Goal: Information Seeking & Learning: Learn about a topic

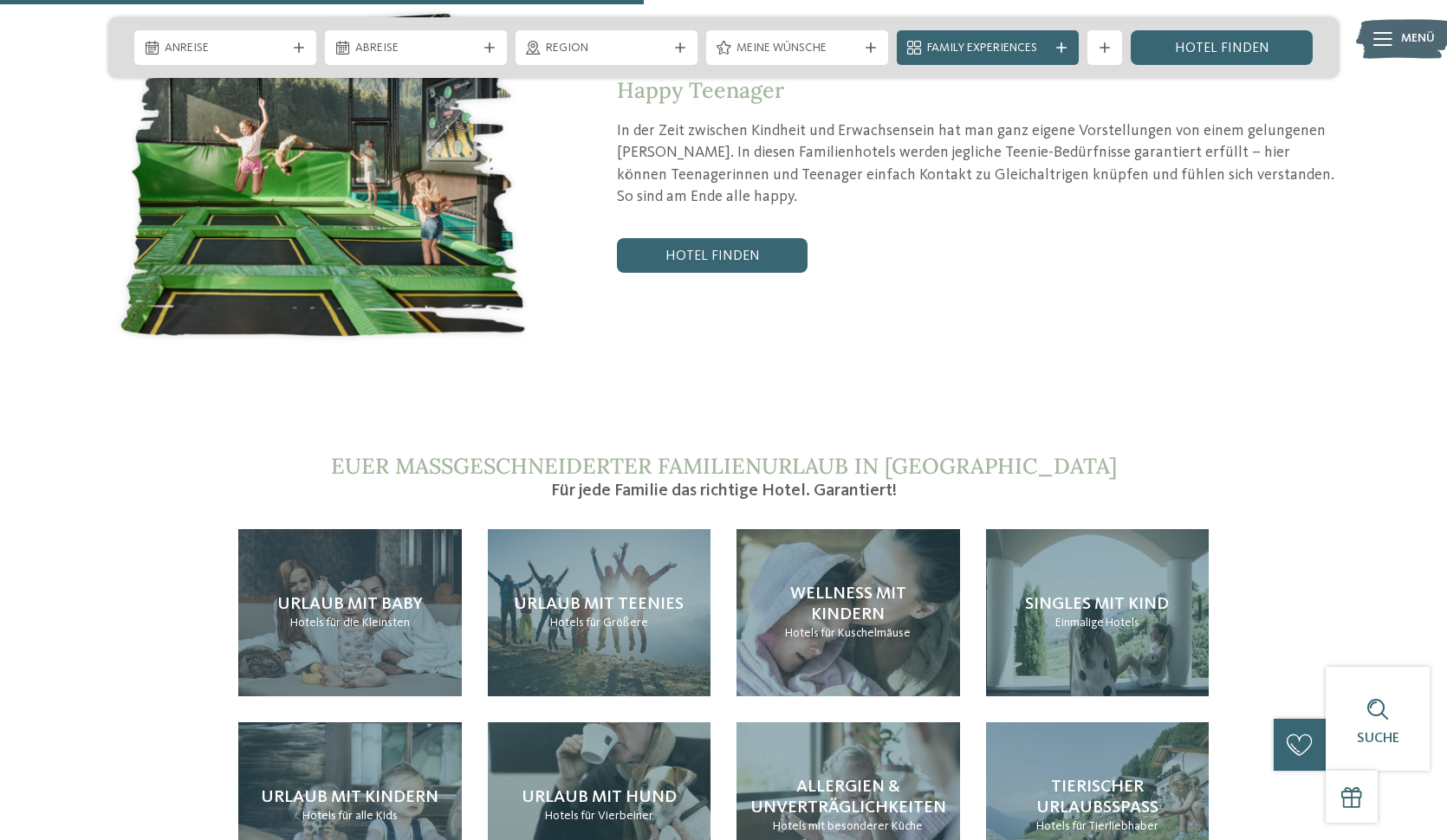
scroll to position [3556, 0]
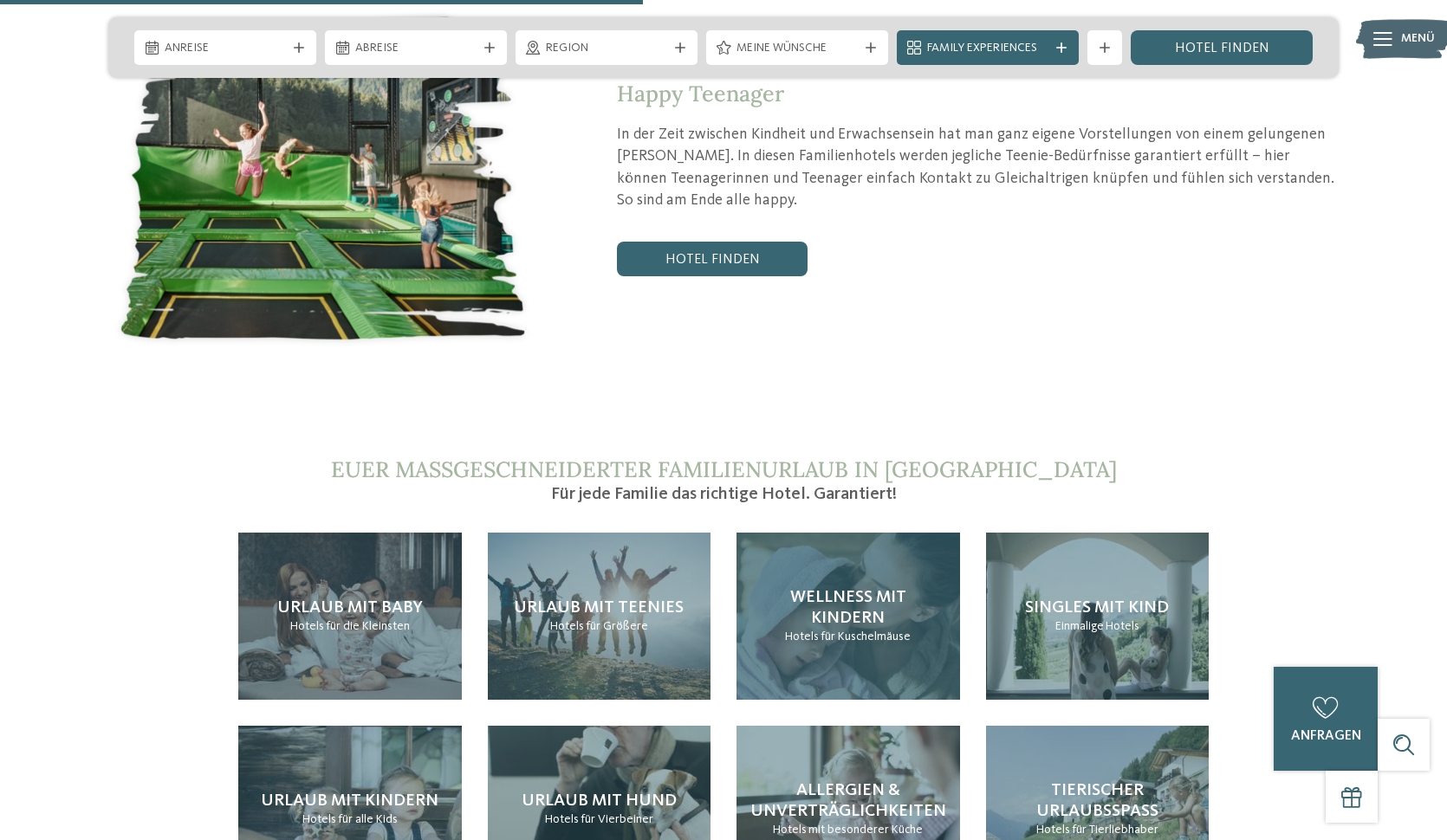
click at [845, 589] on span "Wellness mit Kindern" at bounding box center [849, 608] width 116 height 38
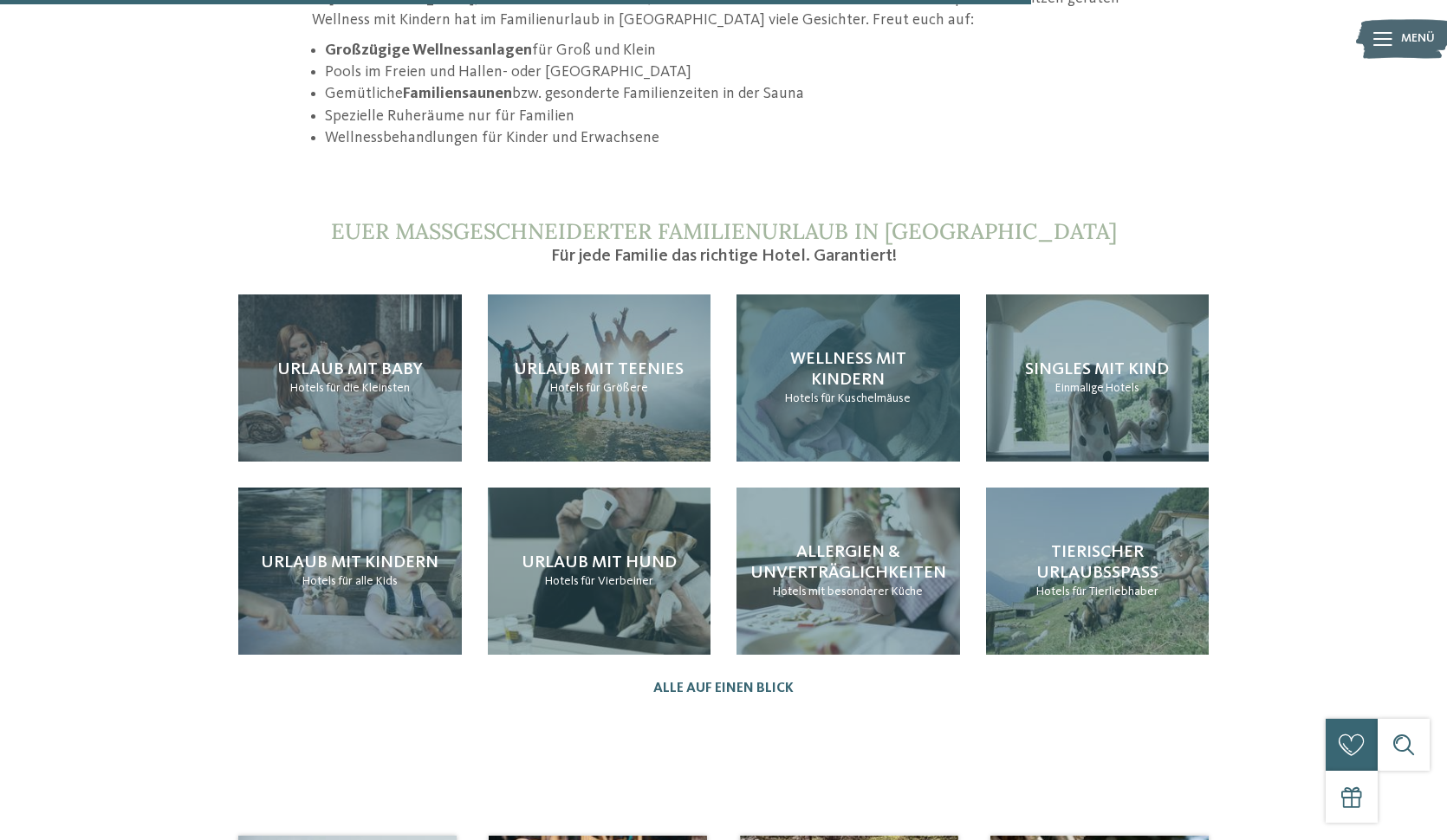
scroll to position [1770, 0]
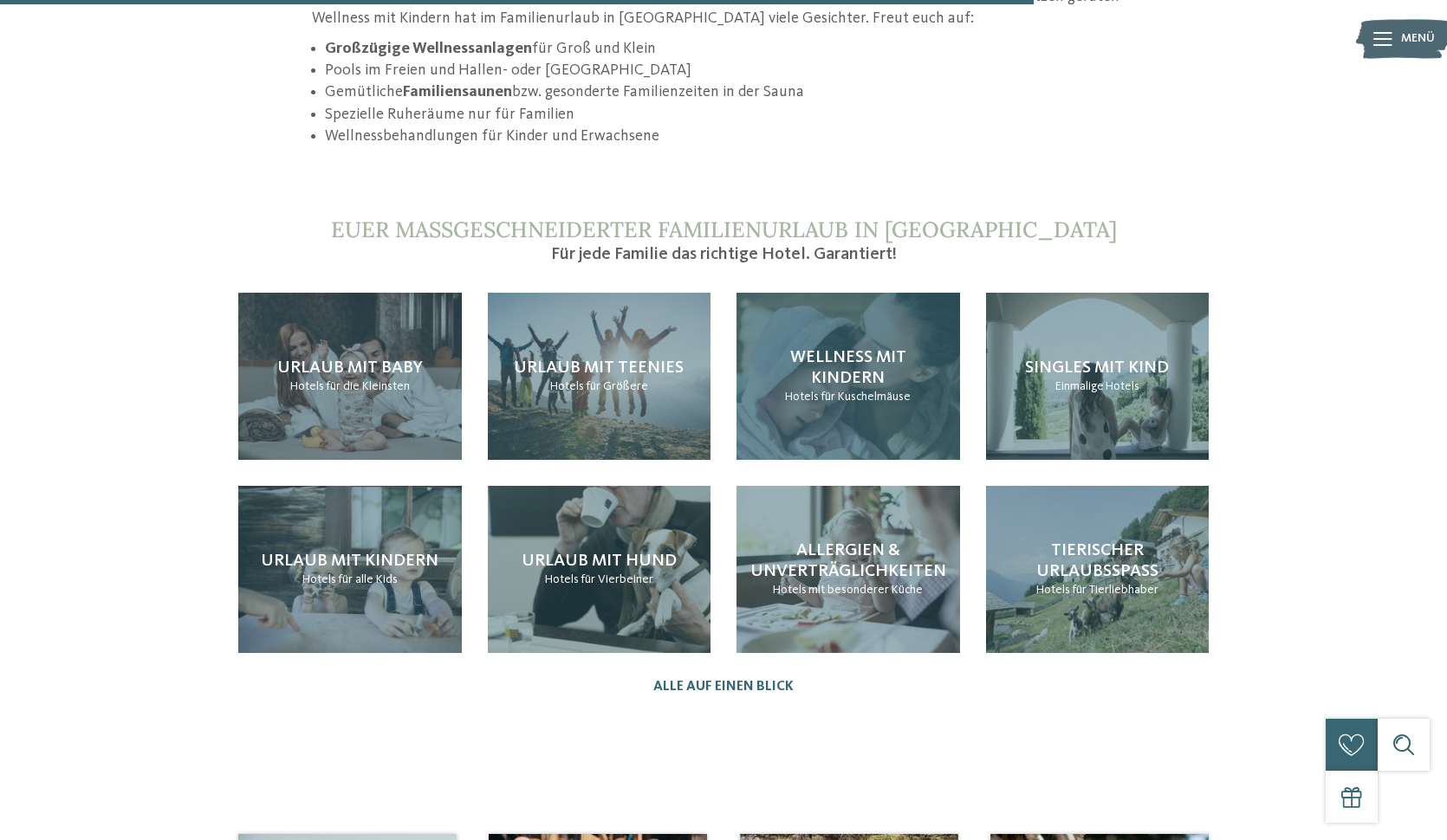
click at [851, 293] on div "Wellness mit Kindern Hotels für Kuschelmäuse" at bounding box center [849, 376] width 224 height 167
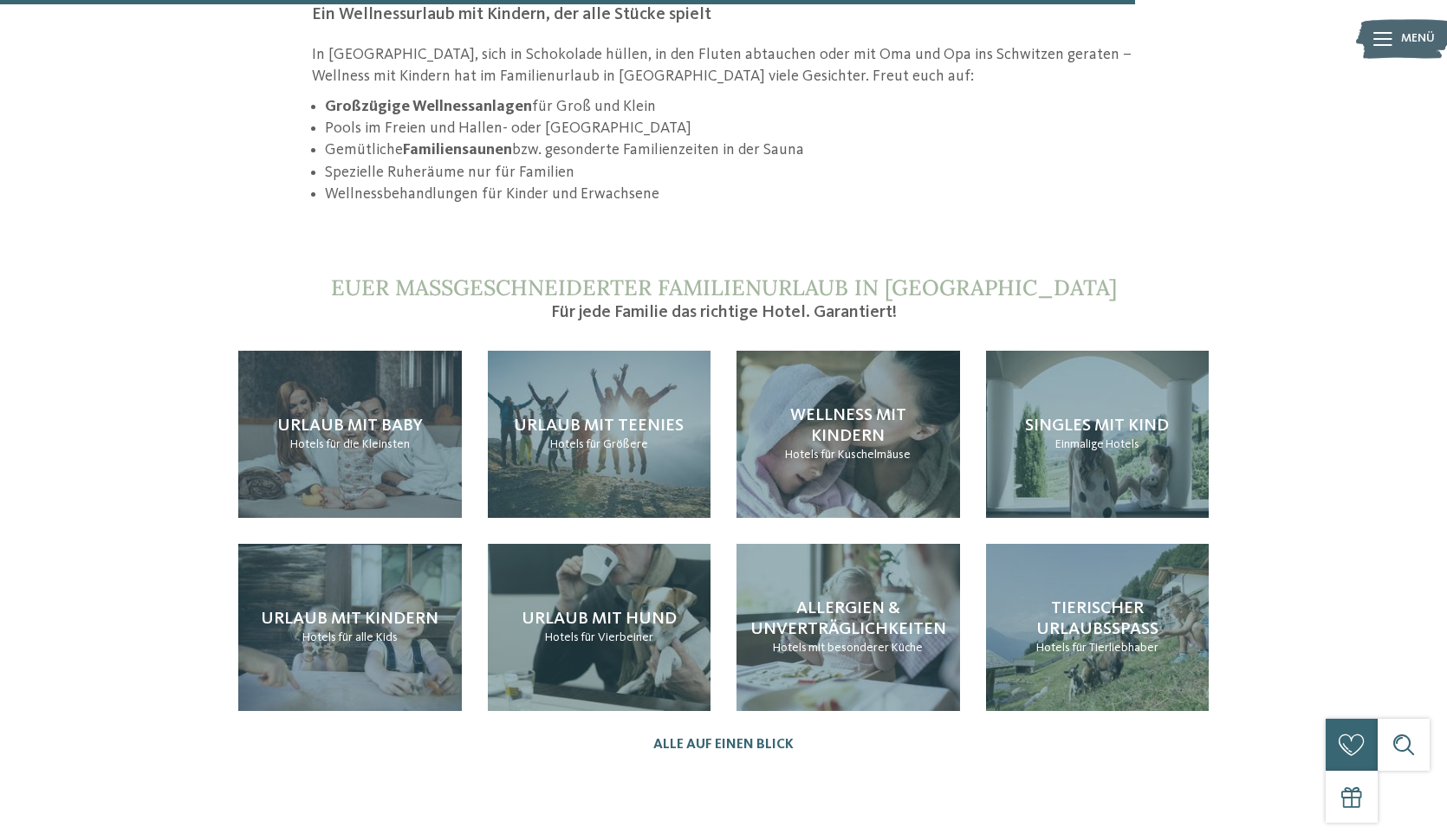
scroll to position [1944, 0]
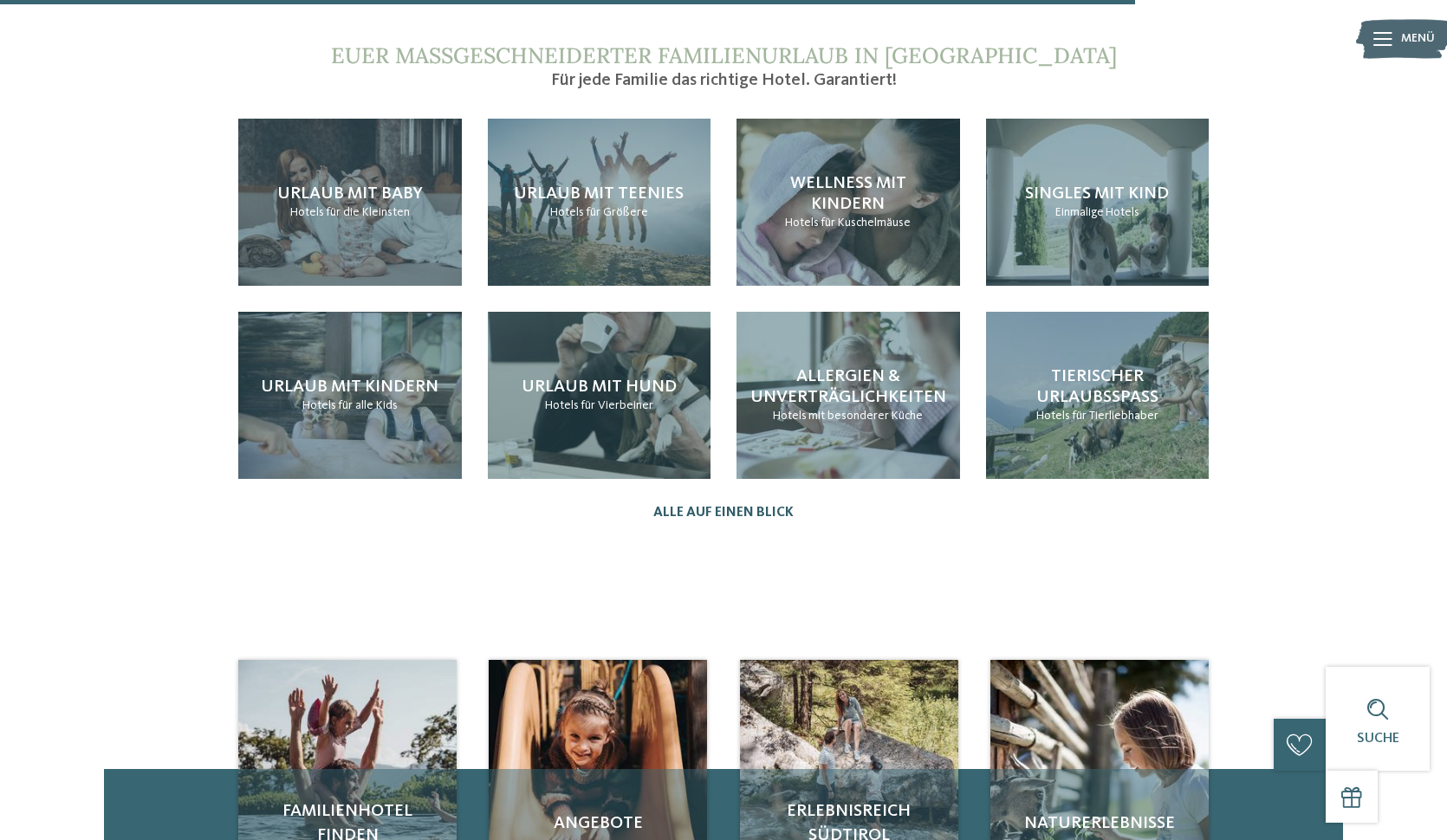
click at [702, 505] on link "Alle auf einen Blick" at bounding box center [723, 514] width 140 height 16
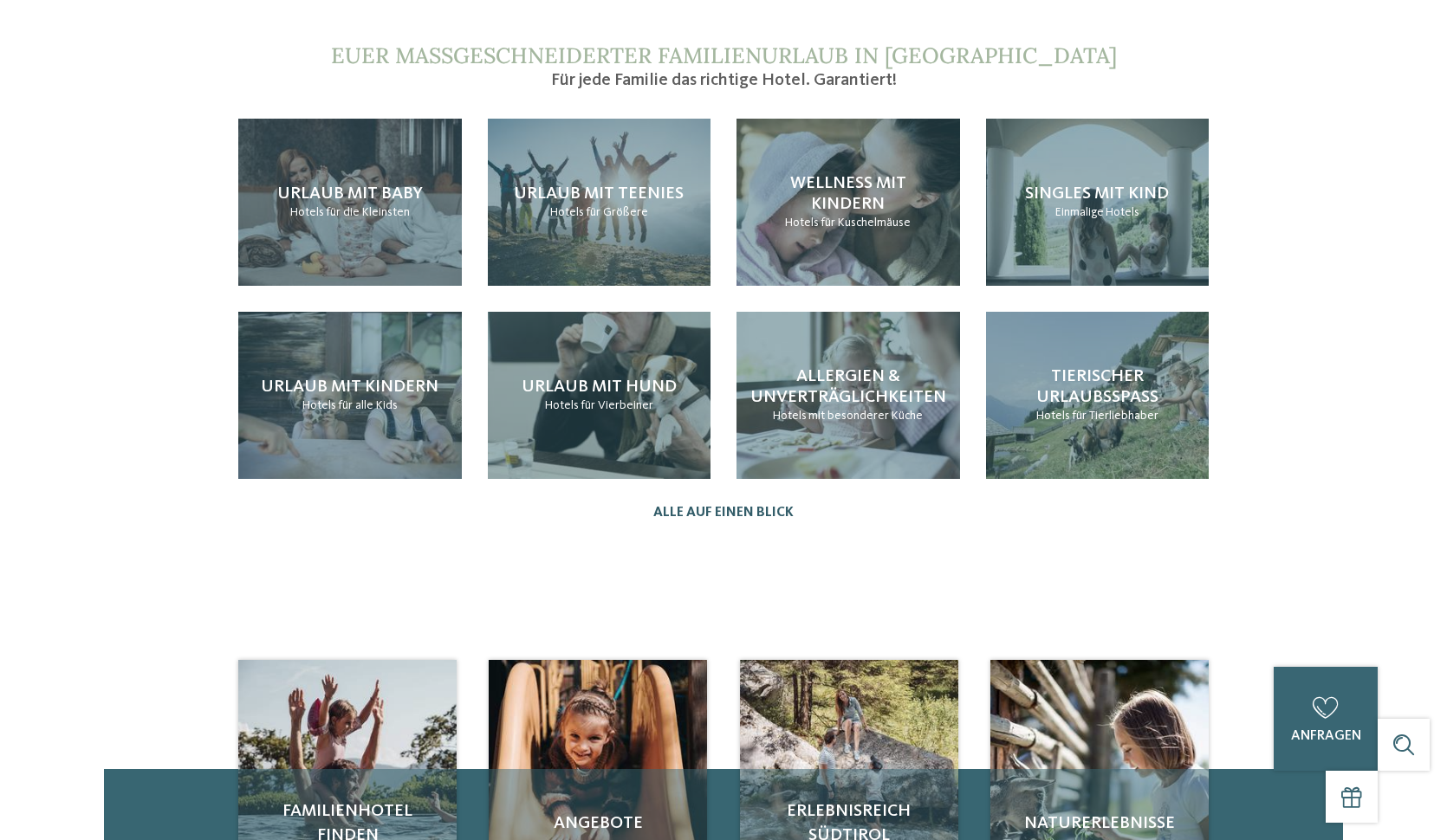
scroll to position [0, 0]
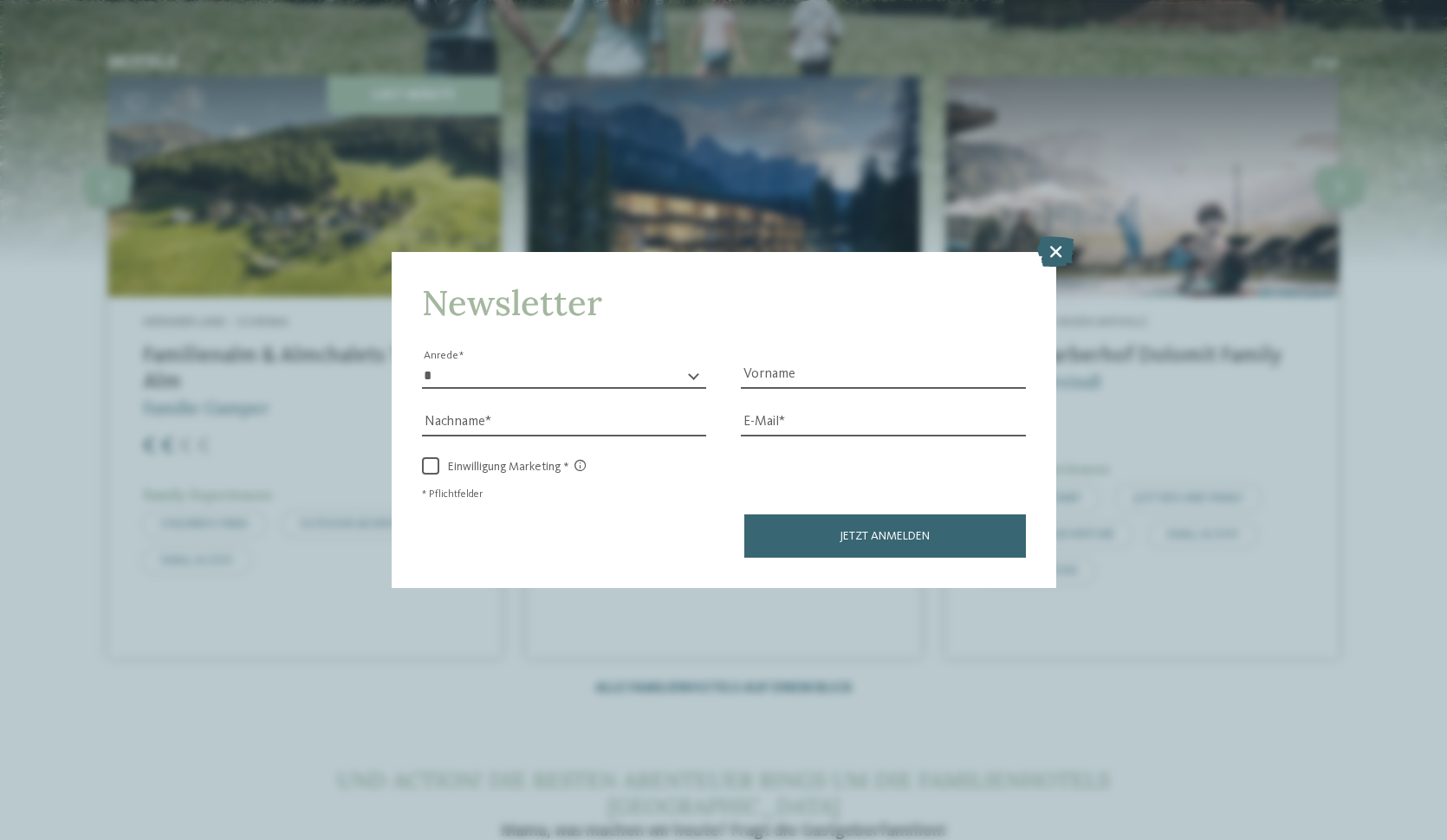
scroll to position [3214, 0]
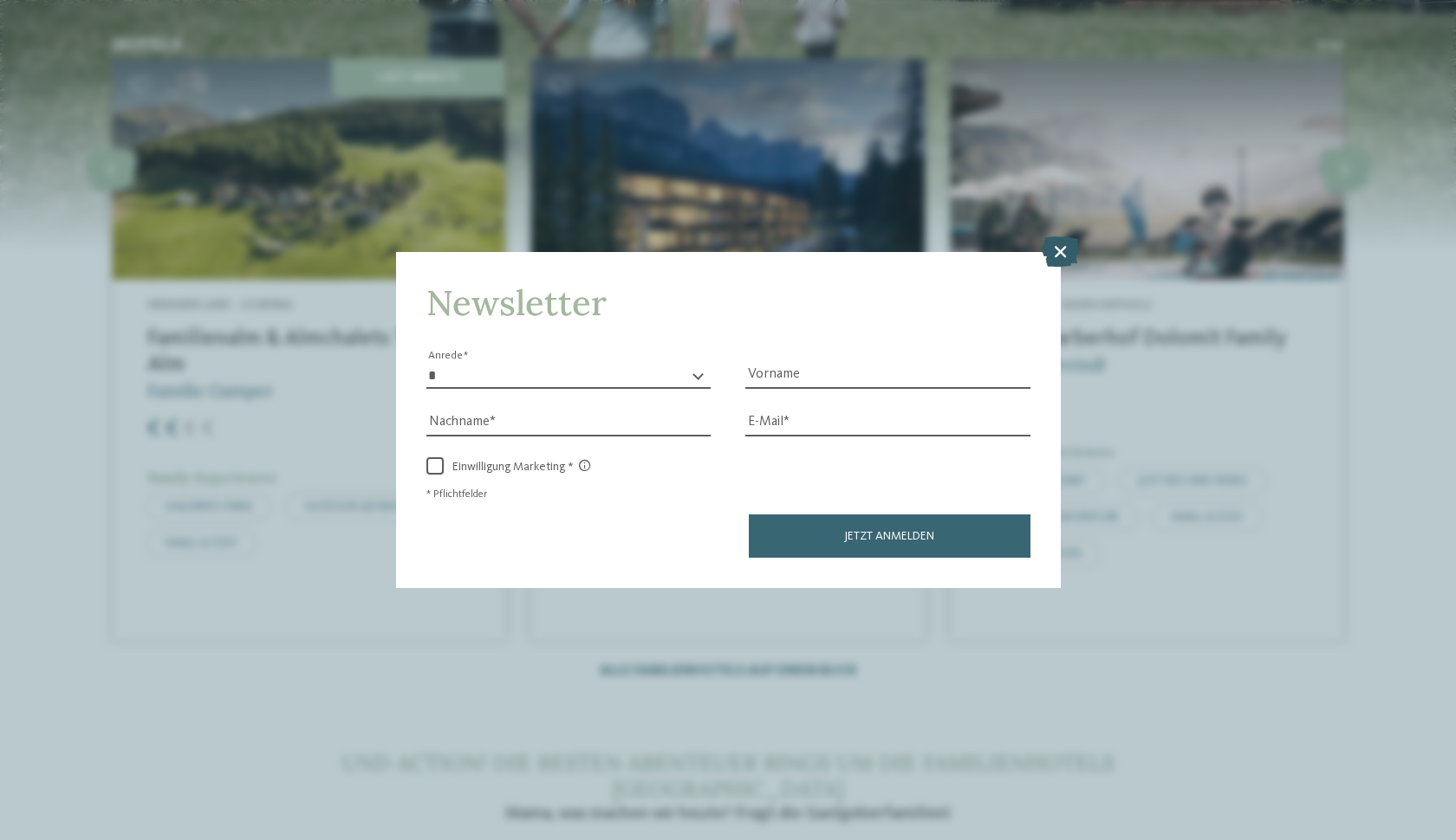
click at [1065, 235] on icon at bounding box center [1059, 250] width 37 height 30
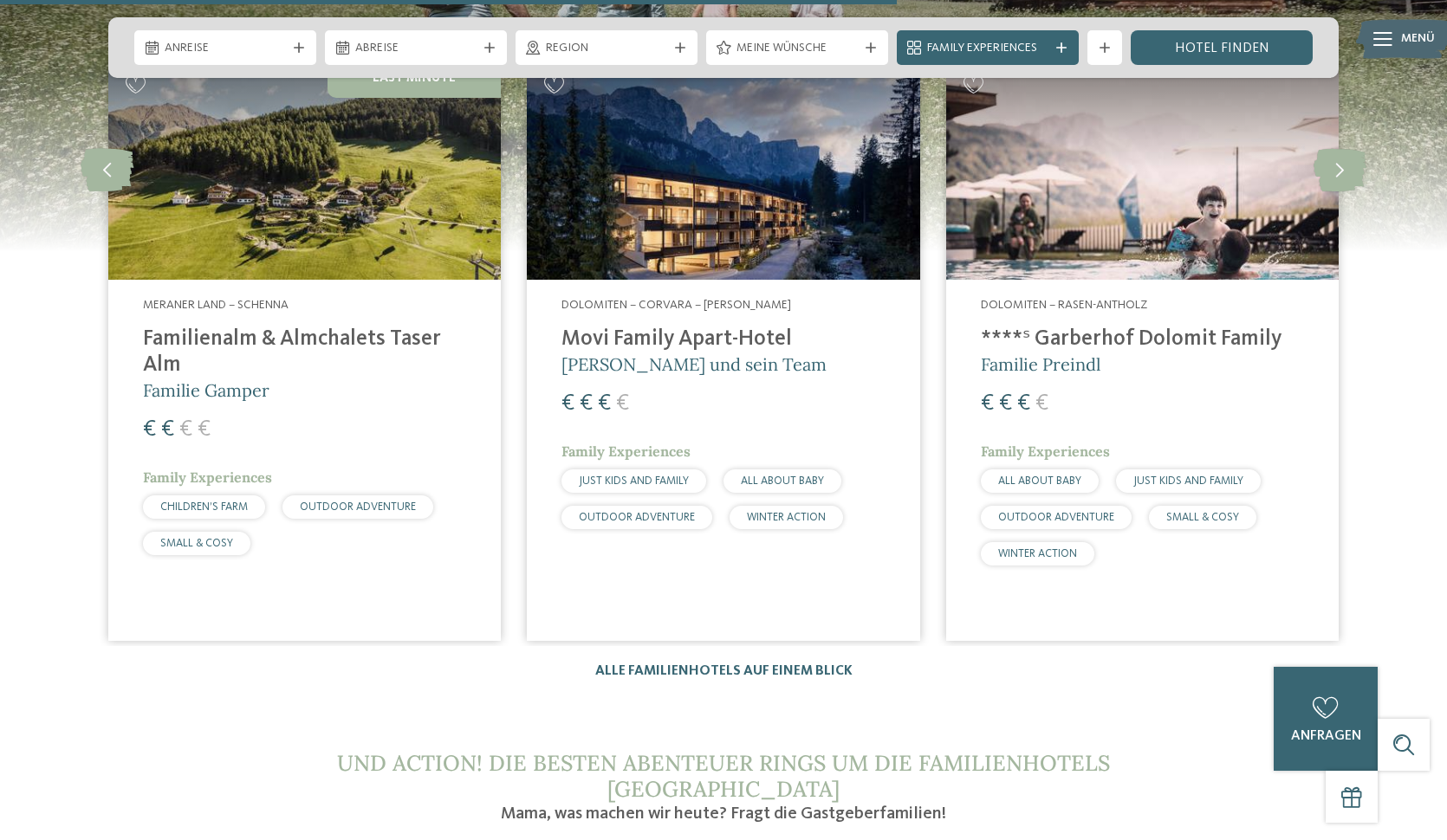
click at [647, 475] on span "JUST KIDS AND FAMILY" at bounding box center [634, 481] width 110 height 11
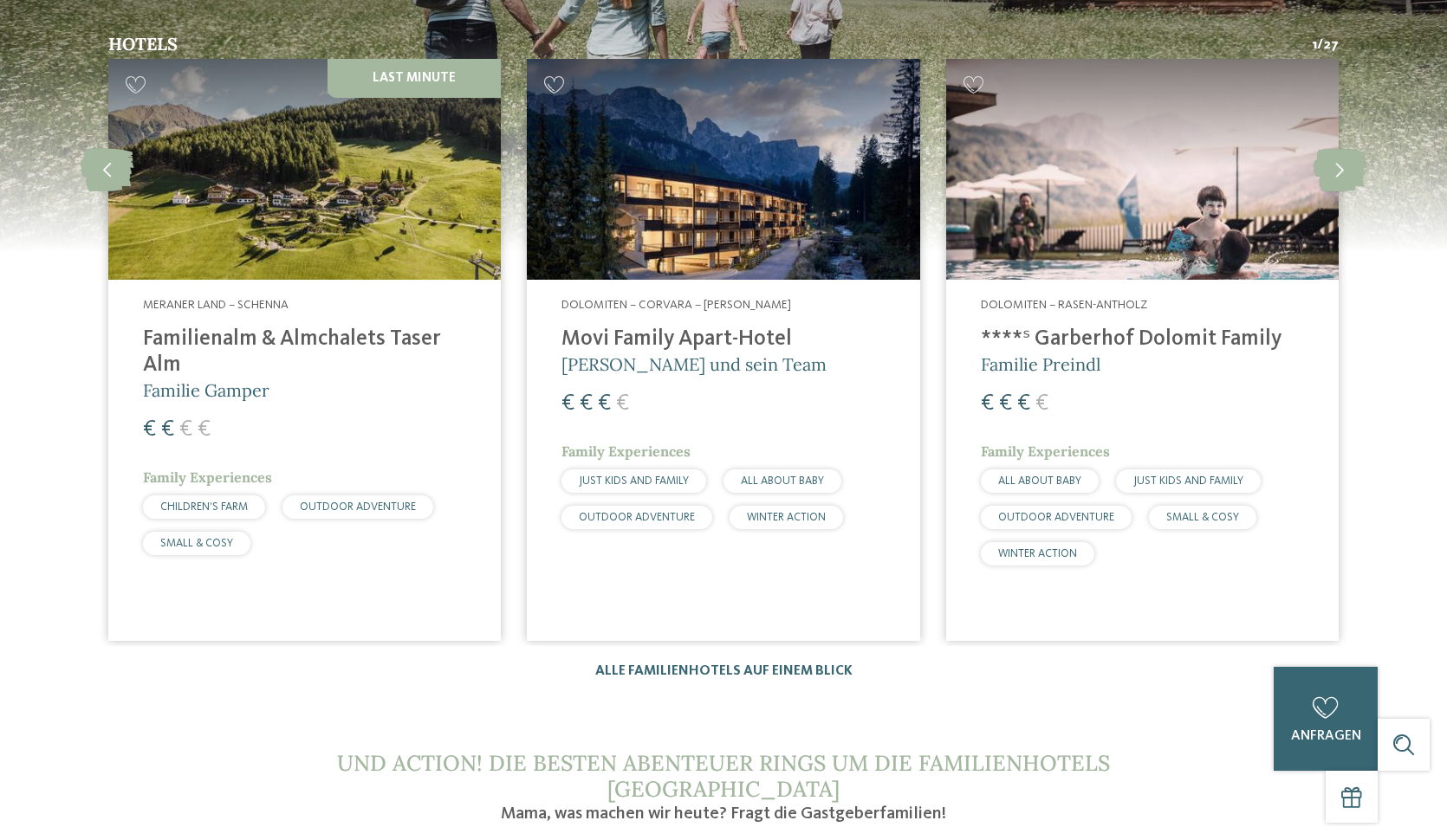
scroll to position [0, 0]
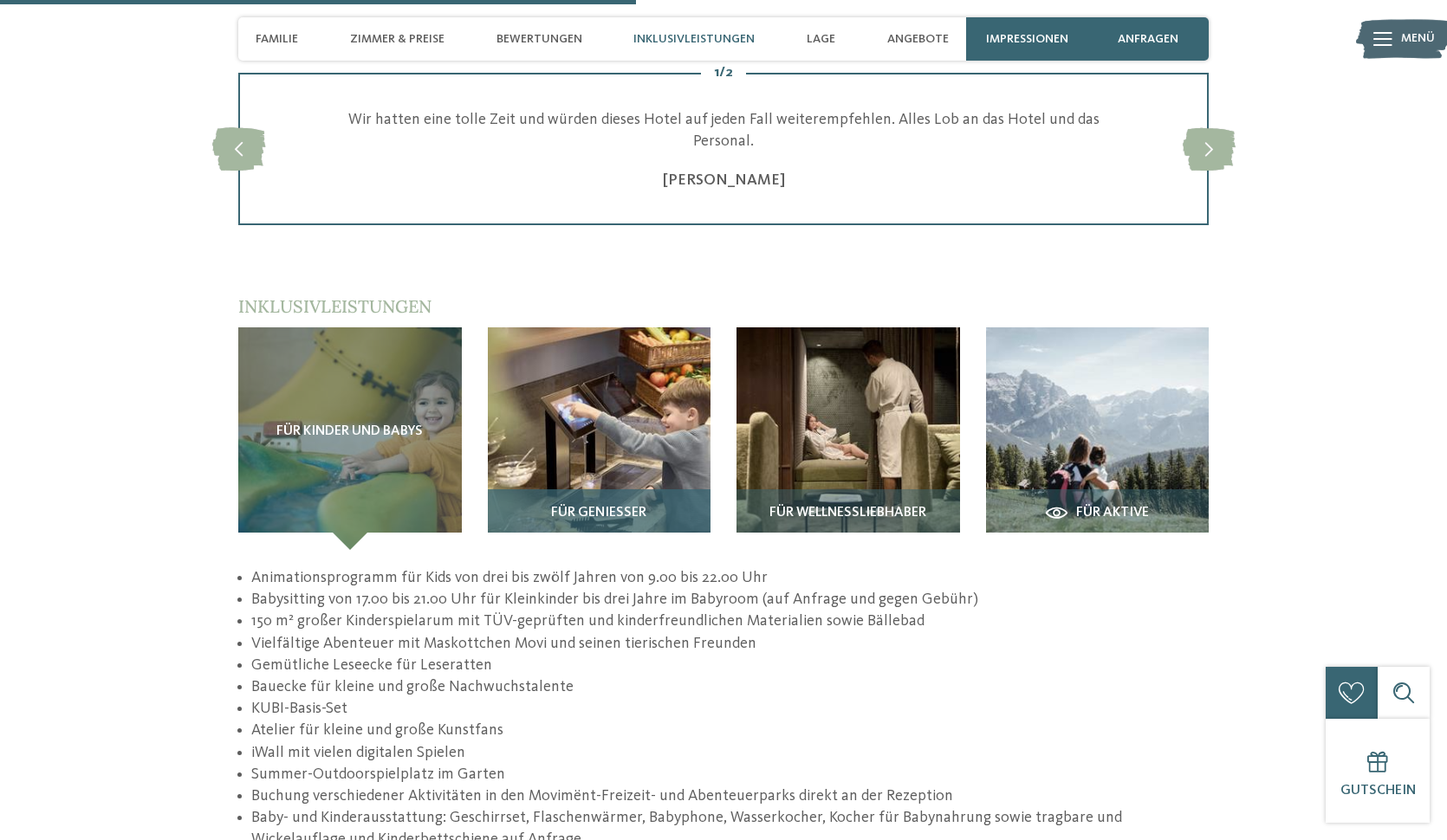
scroll to position [2674, 0]
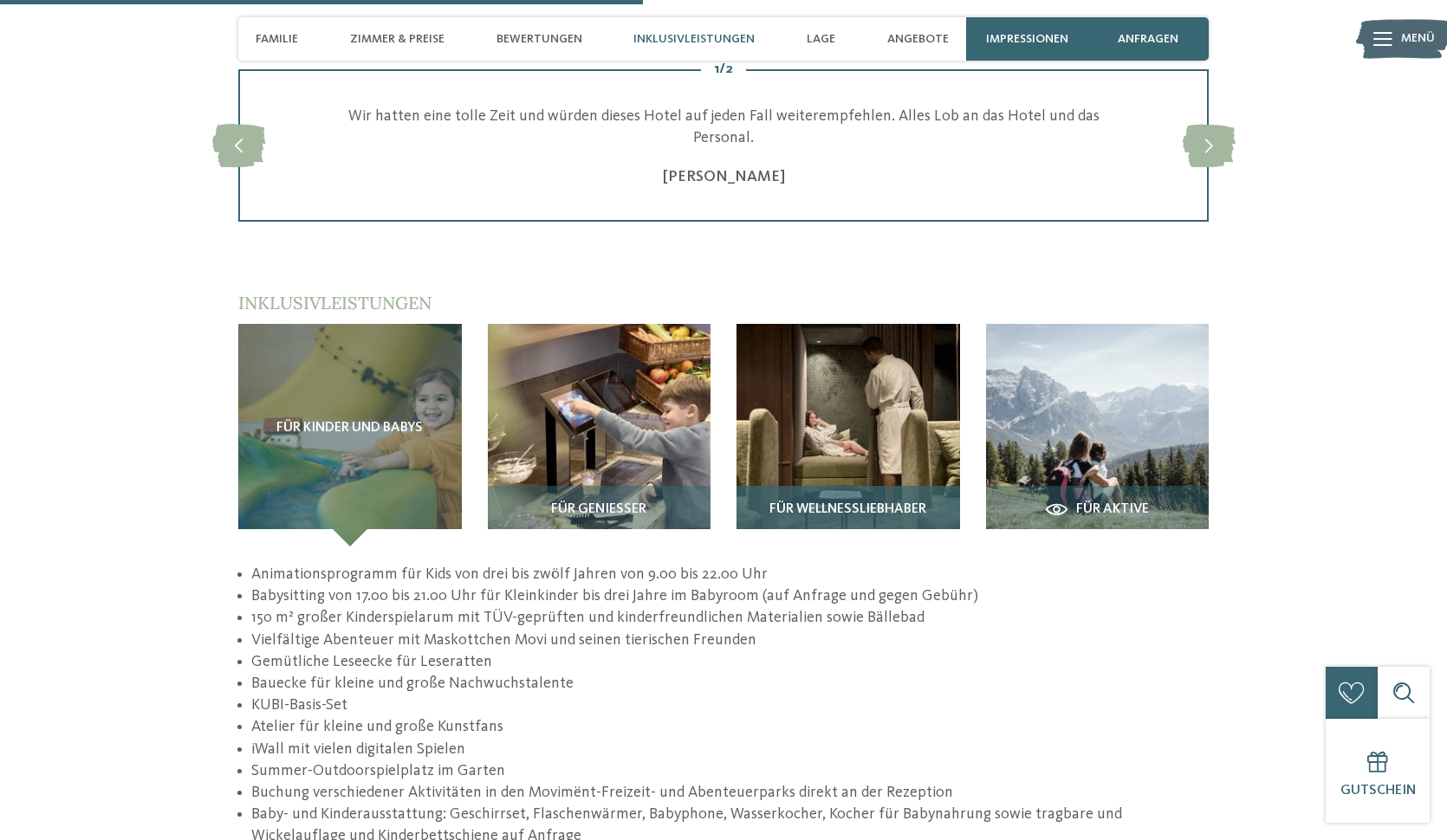
click at [862, 353] on img at bounding box center [849, 435] width 224 height 224
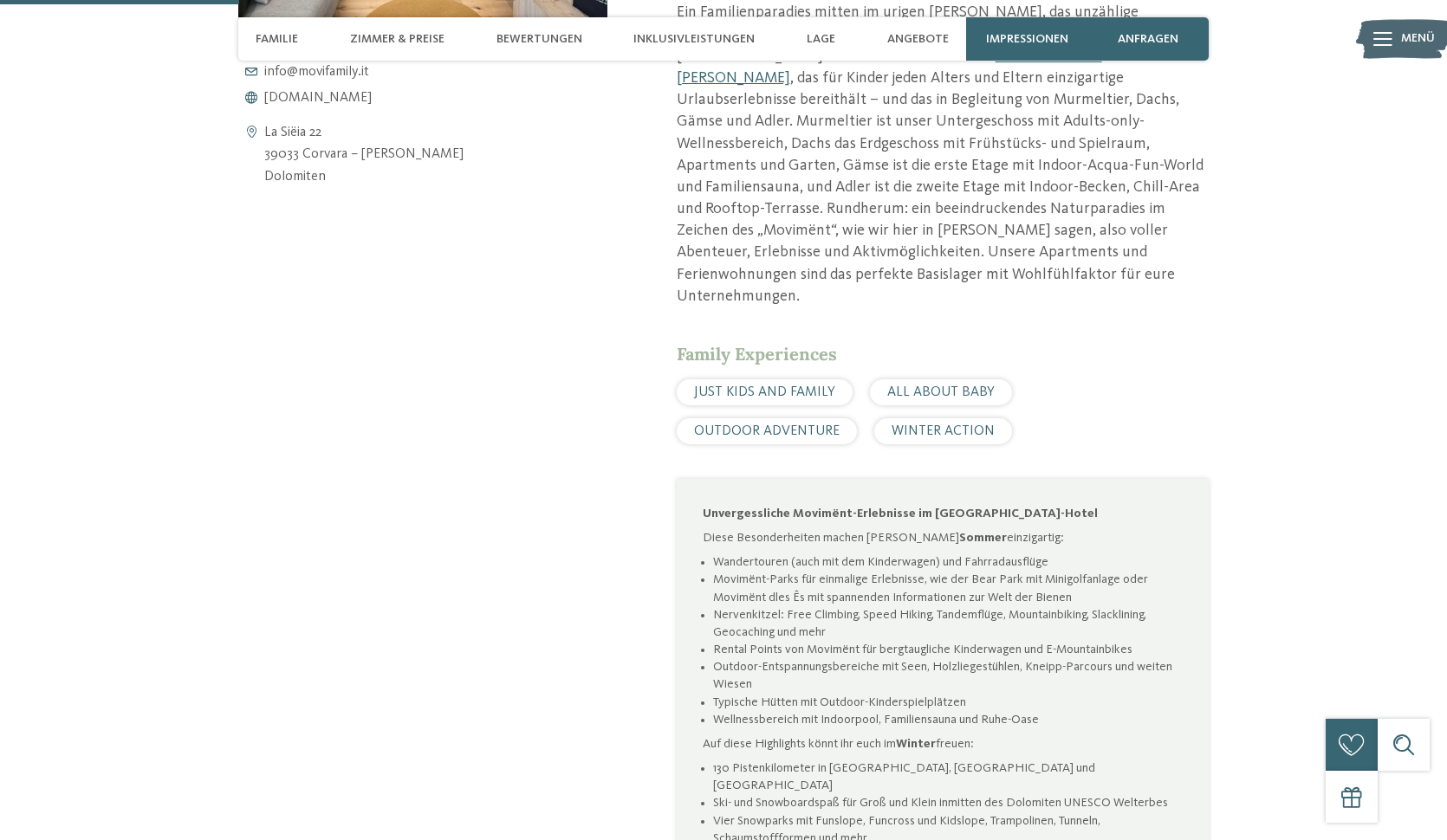
scroll to position [767, 0]
